Goal: Navigation & Orientation: Find specific page/section

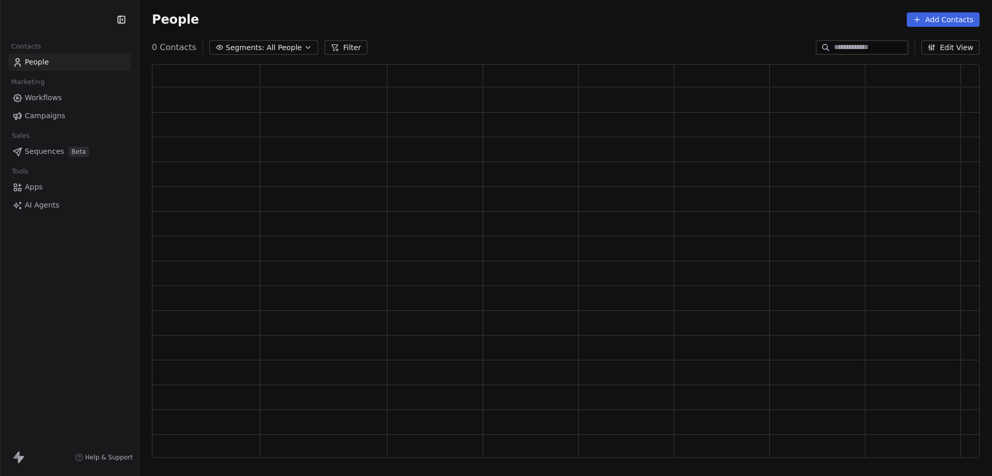
scroll to position [385, 818]
click at [83, 23] on html "Anabolic Health Contacts People Marketing Workflows Campaigns Sales Pipelines S…" at bounding box center [496, 238] width 992 height 476
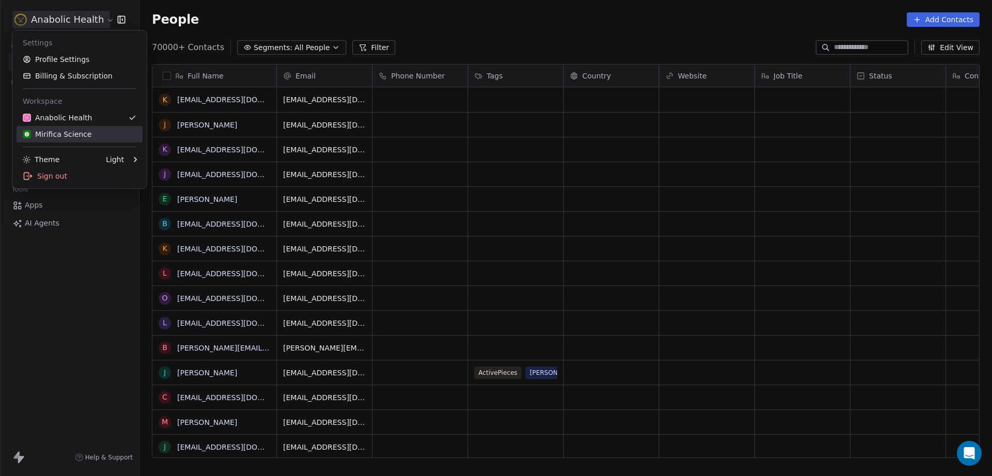
click at [85, 131] on div "Mirifica Science" at bounding box center [57, 134] width 69 height 10
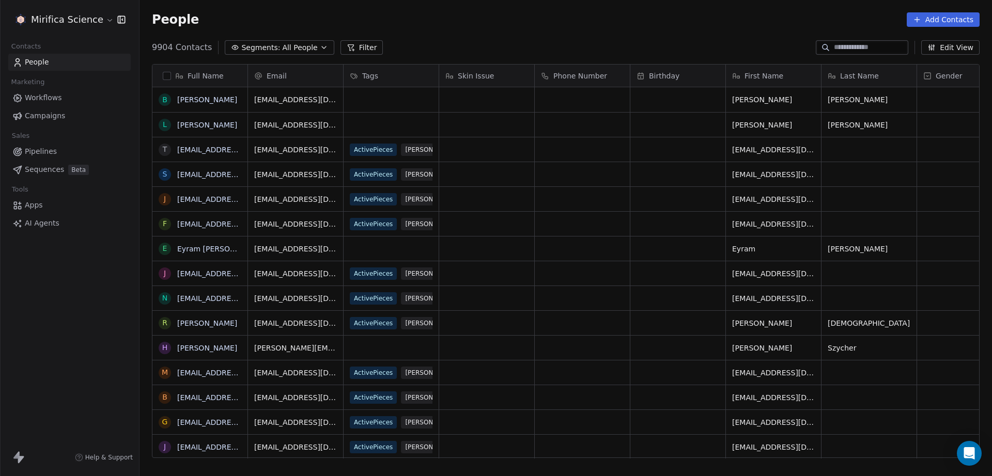
scroll to position [410, 843]
click at [35, 116] on span "Campaigns" at bounding box center [45, 116] width 40 height 11
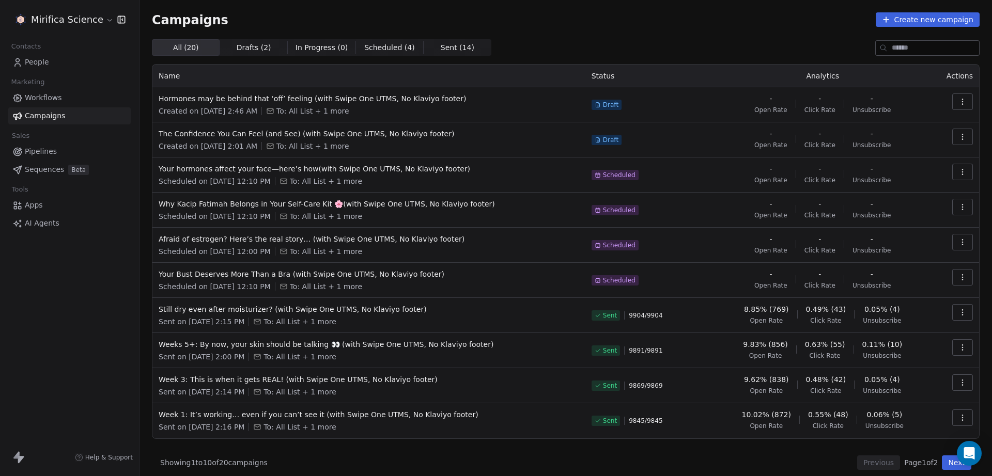
scroll to position [6, 0]
